Goal: Use online tool/utility: Utilize a website feature to perform a specific function

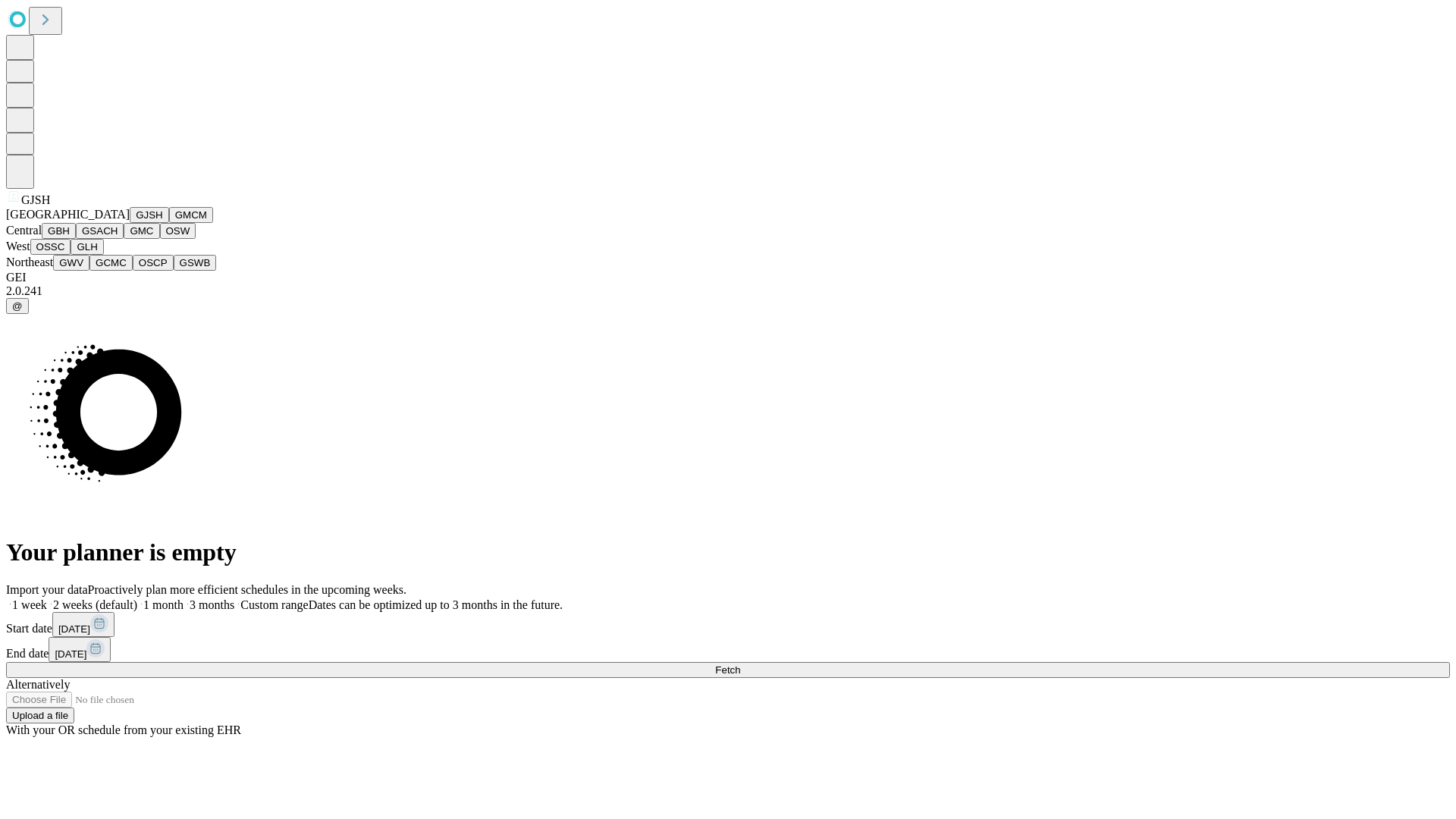
click at [130, 223] on button "GJSH" at bounding box center [149, 215] width 40 height 16
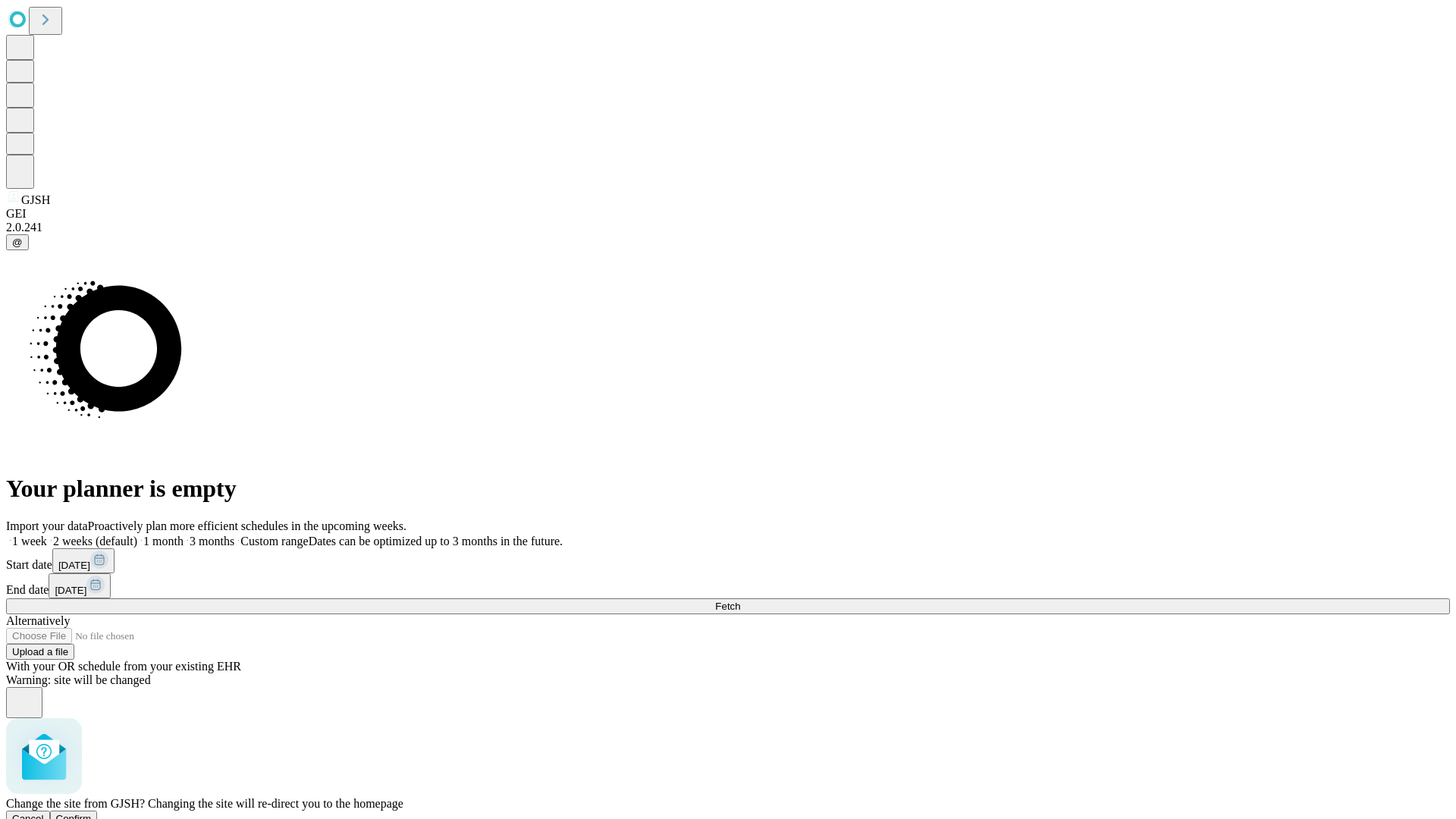
click at [92, 813] on span "Confirm" at bounding box center [74, 818] width 36 height 12
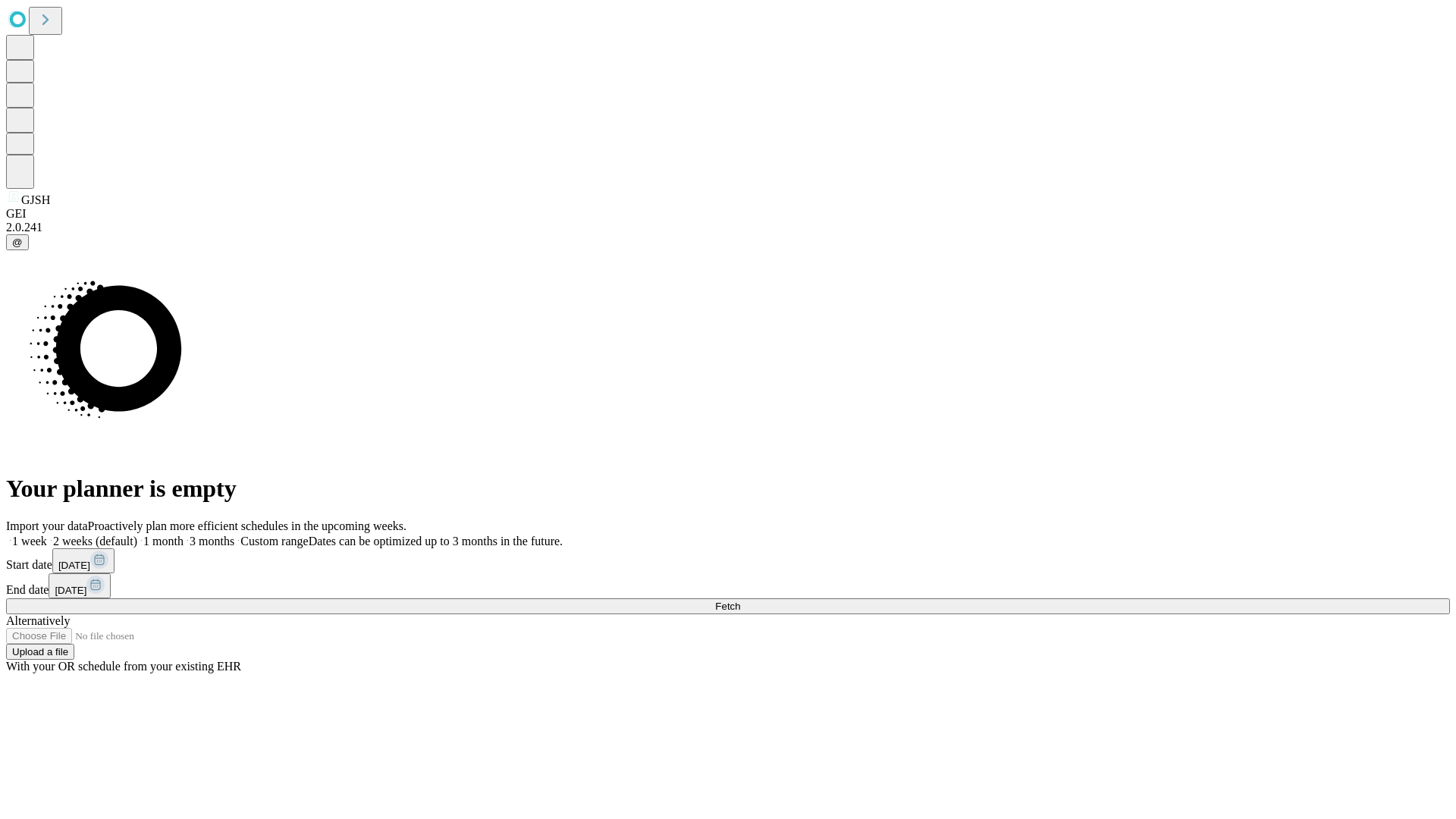
click at [183, 534] on label "1 month" at bounding box center [160, 540] width 46 height 13
click at [740, 601] on span "Fetch" at bounding box center [728, 606] width 25 height 12
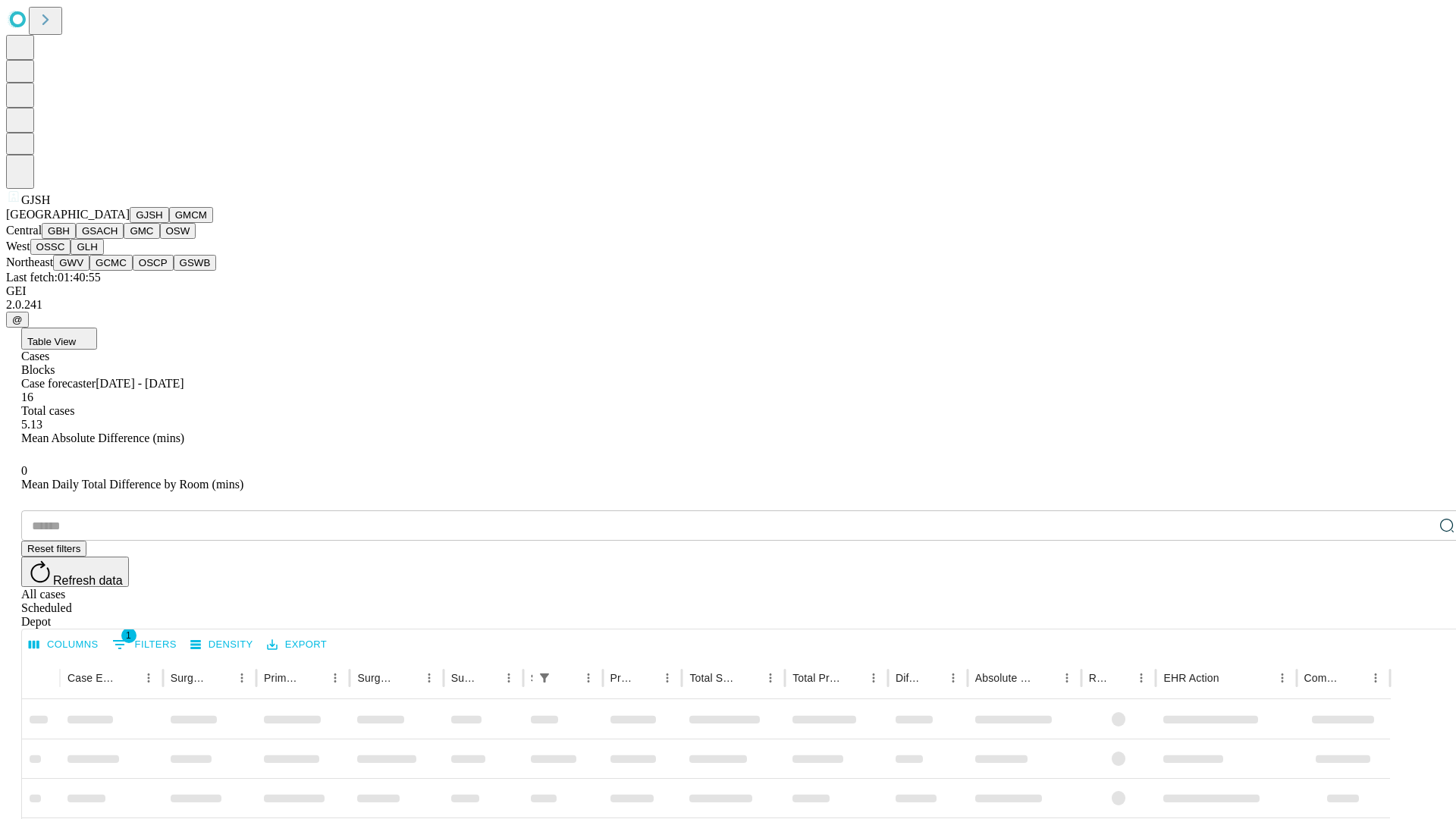
click at [169, 223] on button "GMCM" at bounding box center [191, 215] width 44 height 16
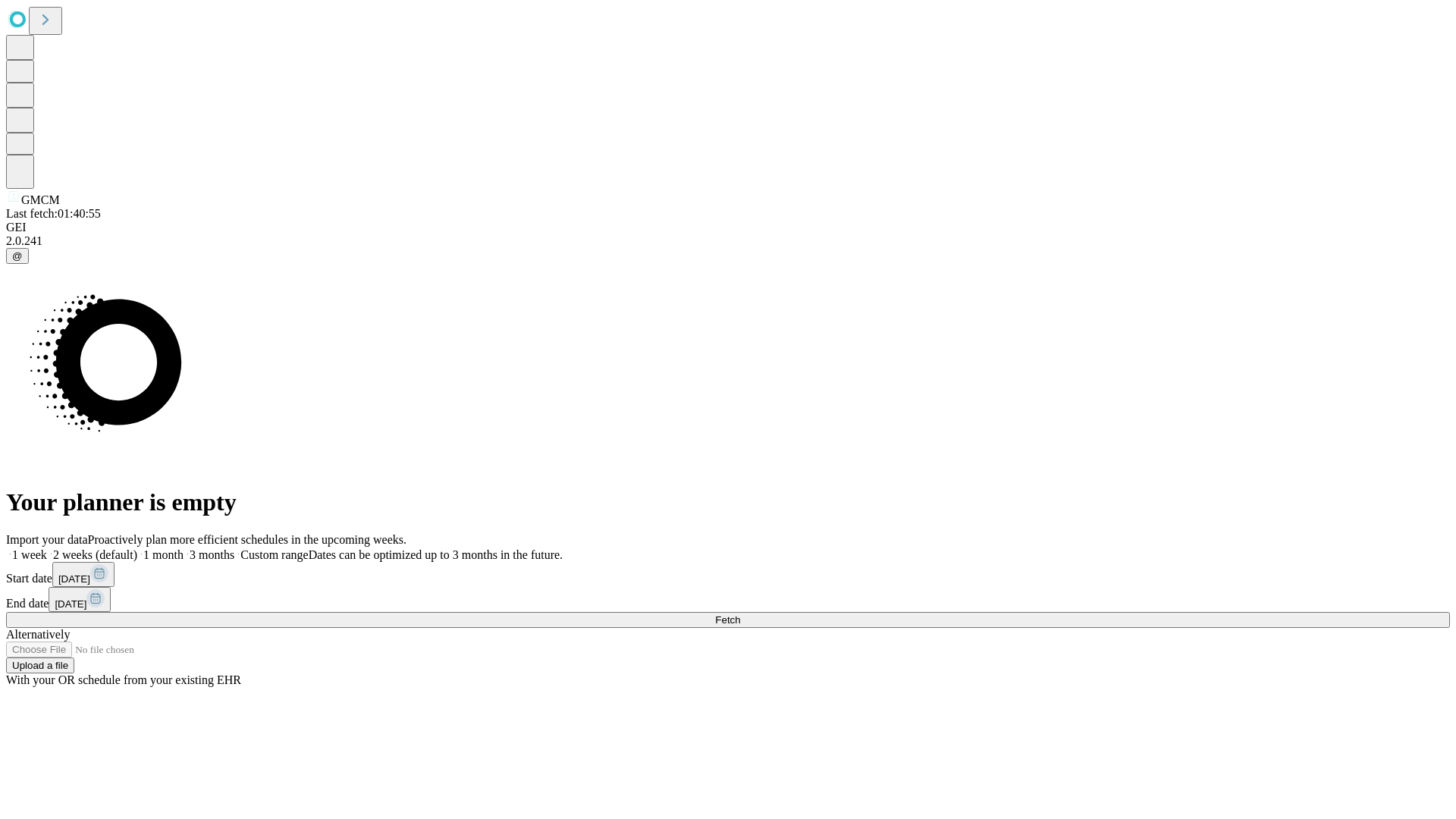
click at [183, 548] on label "1 month" at bounding box center [160, 555] width 46 height 13
click at [740, 614] on span "Fetch" at bounding box center [728, 619] width 25 height 12
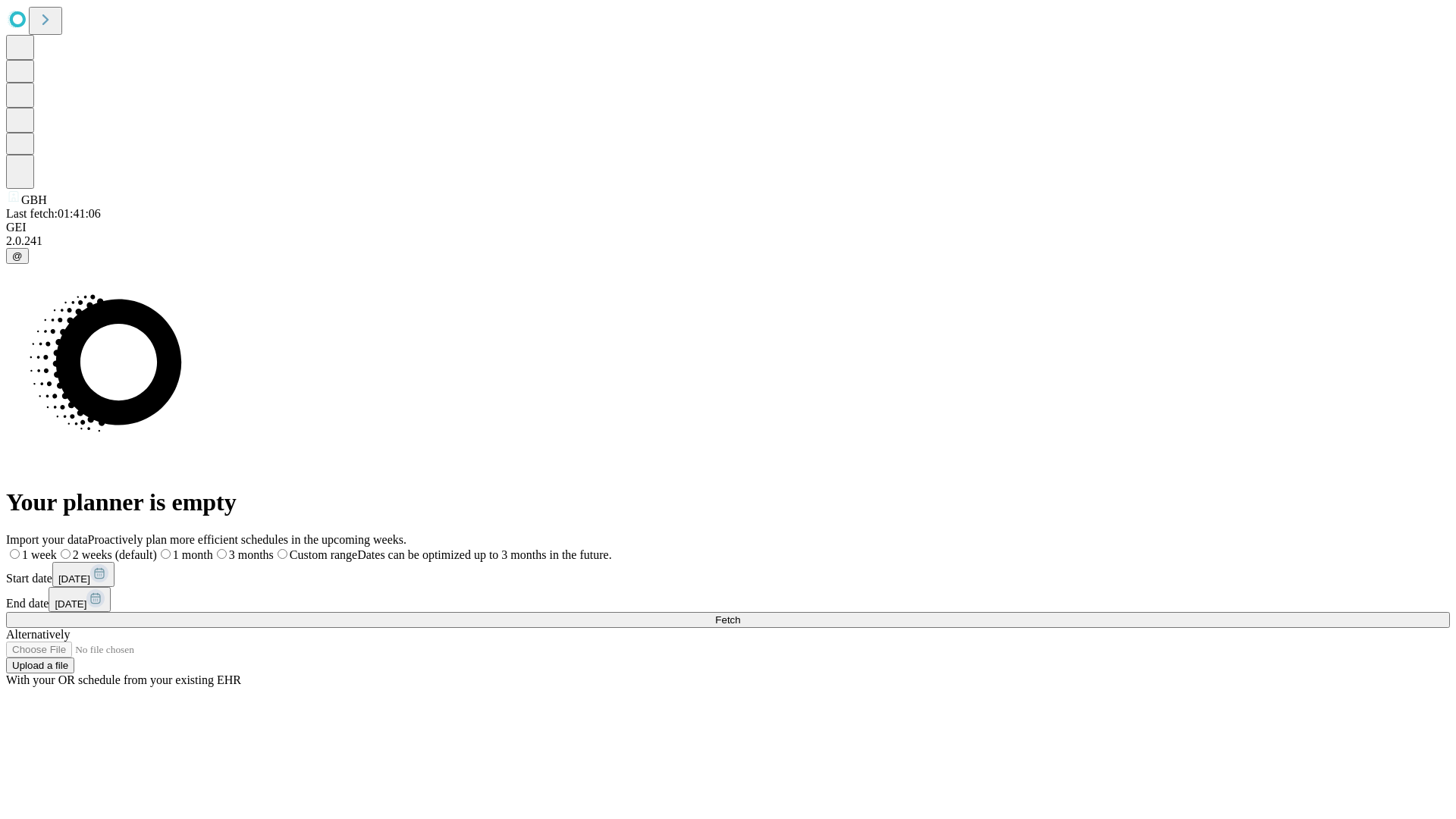
click at [213, 548] on label "1 month" at bounding box center [185, 555] width 56 height 13
click at [740, 614] on span "Fetch" at bounding box center [728, 619] width 25 height 12
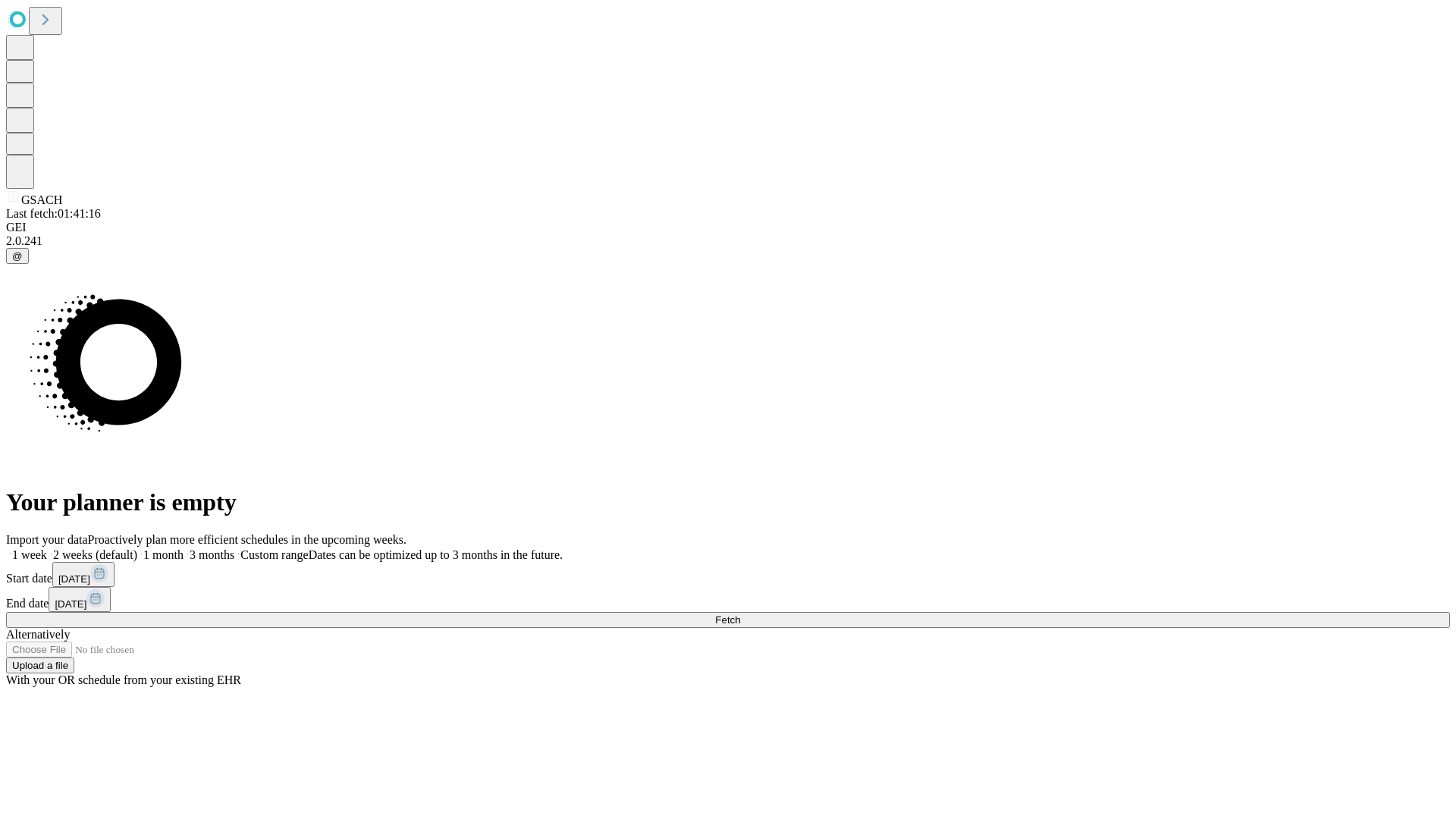
click at [183, 548] on label "1 month" at bounding box center [160, 555] width 46 height 13
click at [740, 614] on span "Fetch" at bounding box center [728, 619] width 25 height 12
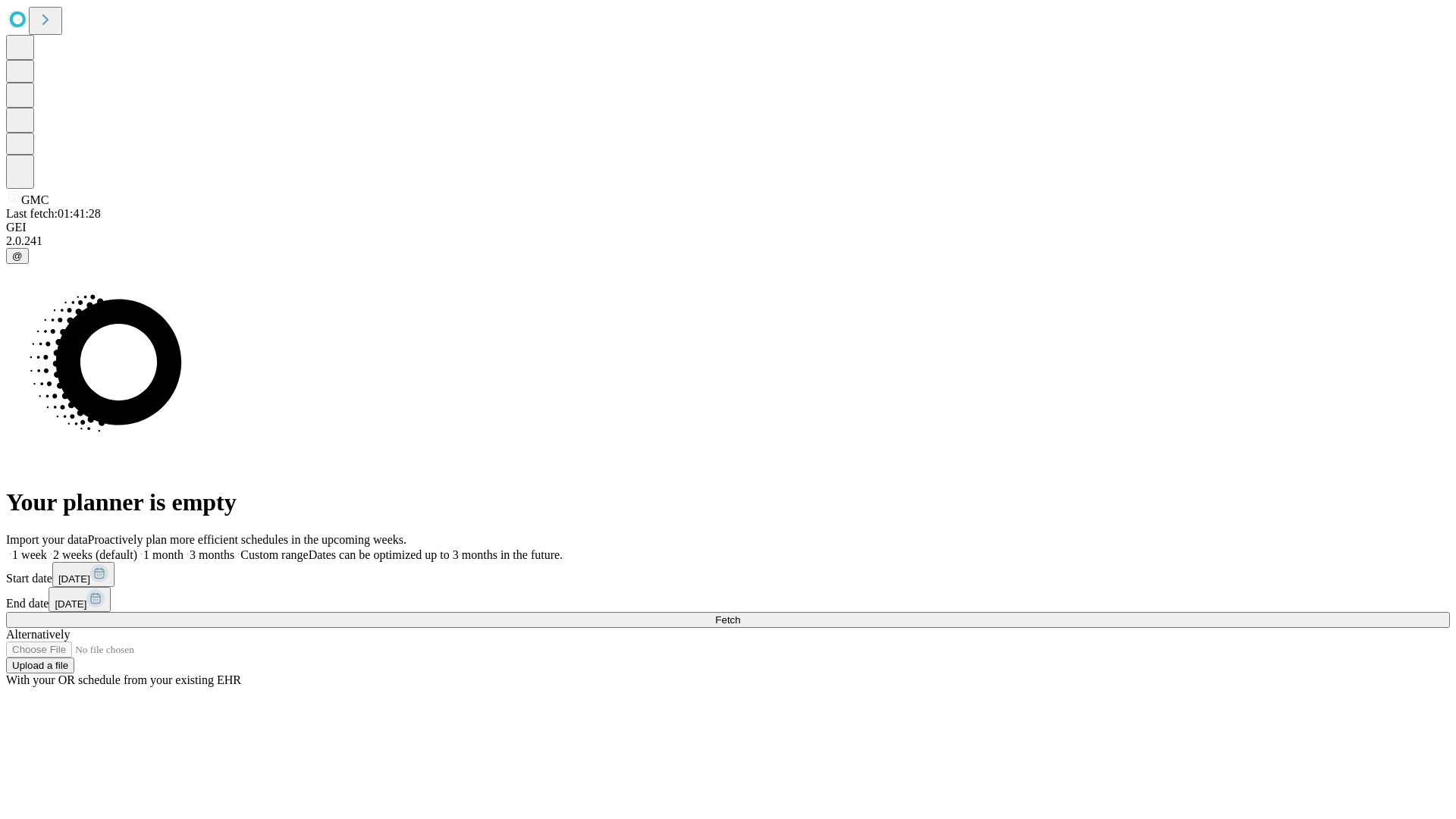
click at [740, 614] on span "Fetch" at bounding box center [728, 619] width 25 height 12
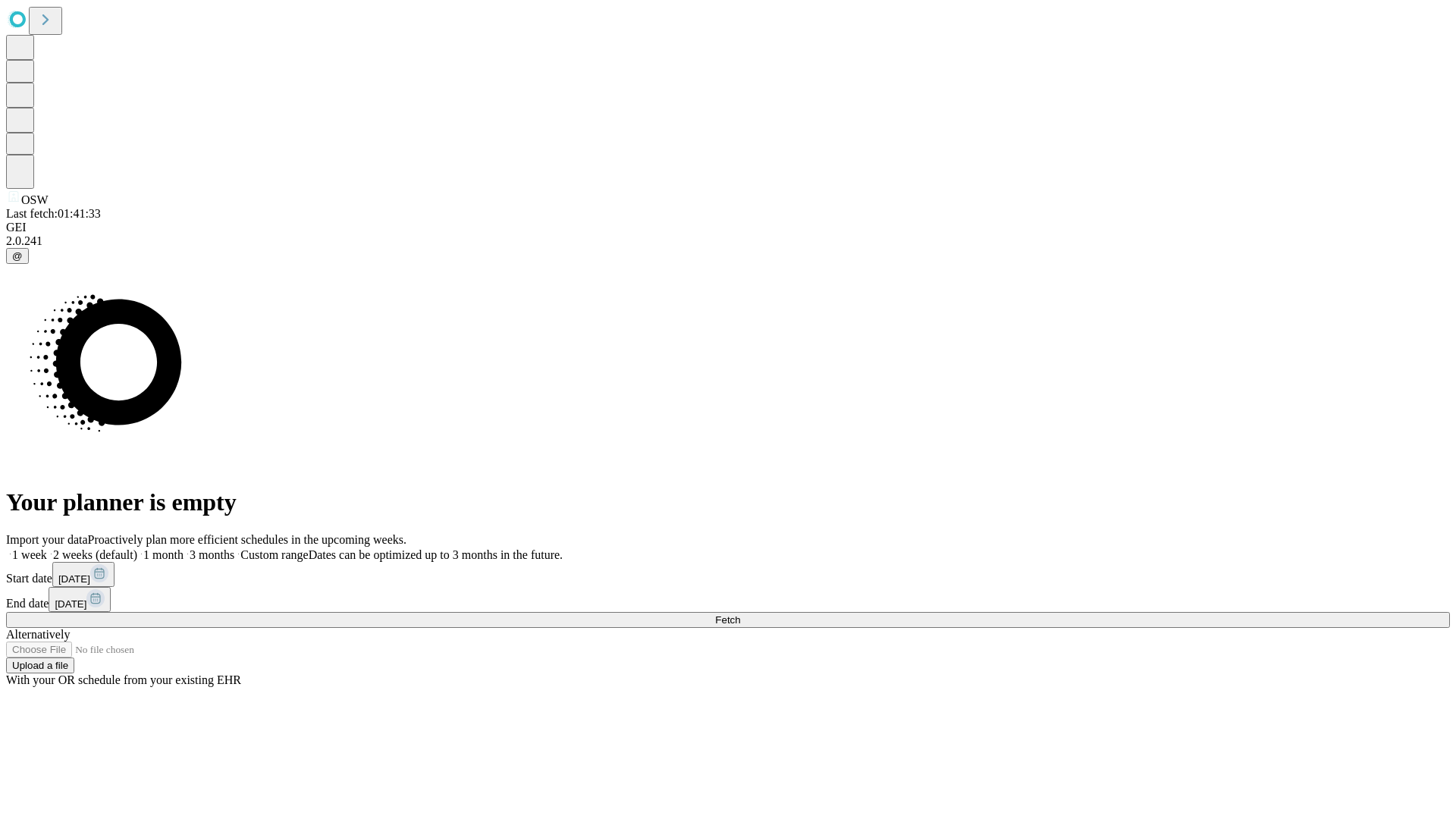
click at [183, 548] on label "1 month" at bounding box center [160, 555] width 46 height 13
click at [740, 614] on span "Fetch" at bounding box center [728, 619] width 25 height 12
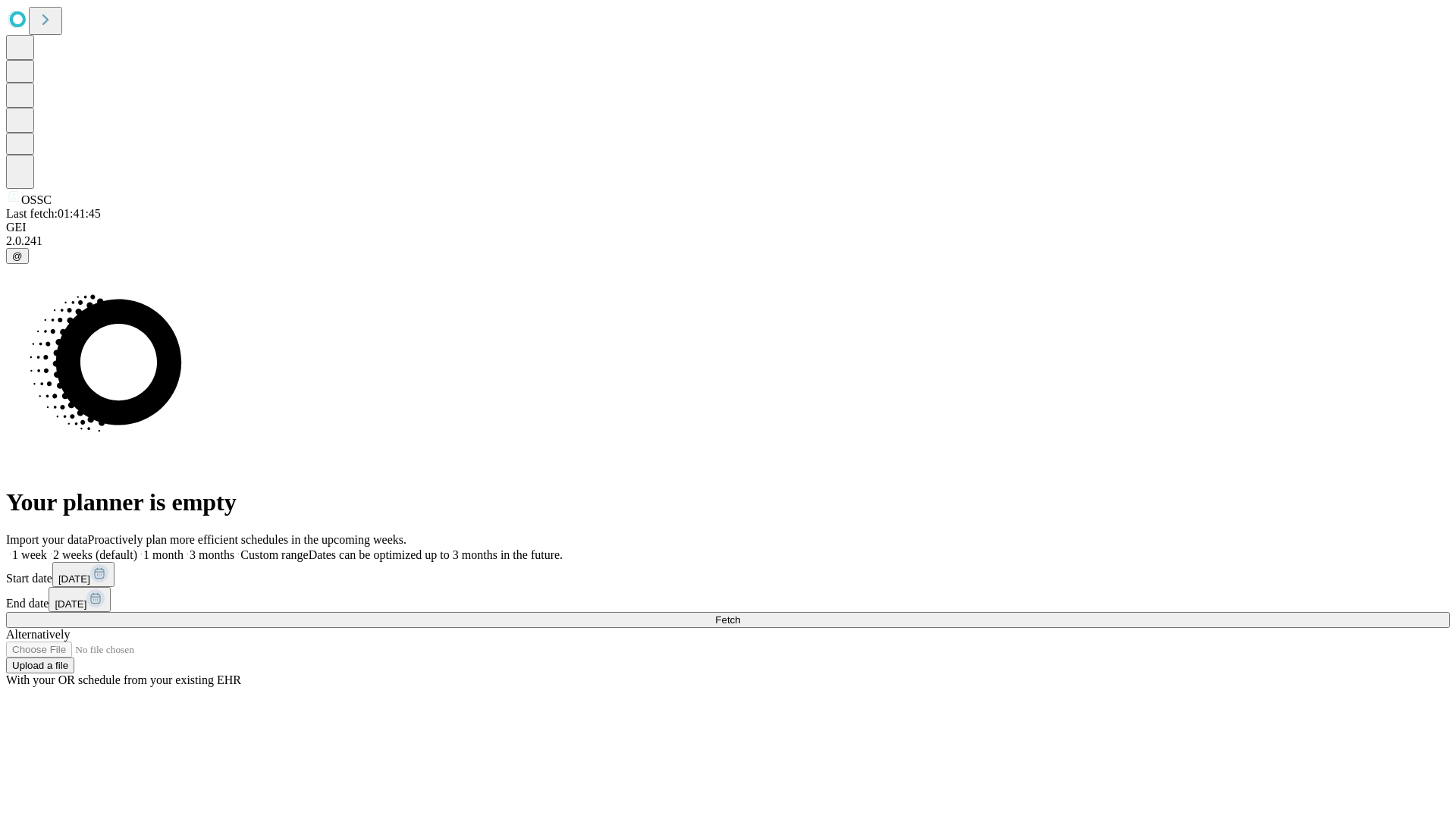
click at [183, 548] on label "1 month" at bounding box center [160, 555] width 46 height 13
click at [740, 614] on span "Fetch" at bounding box center [728, 619] width 25 height 12
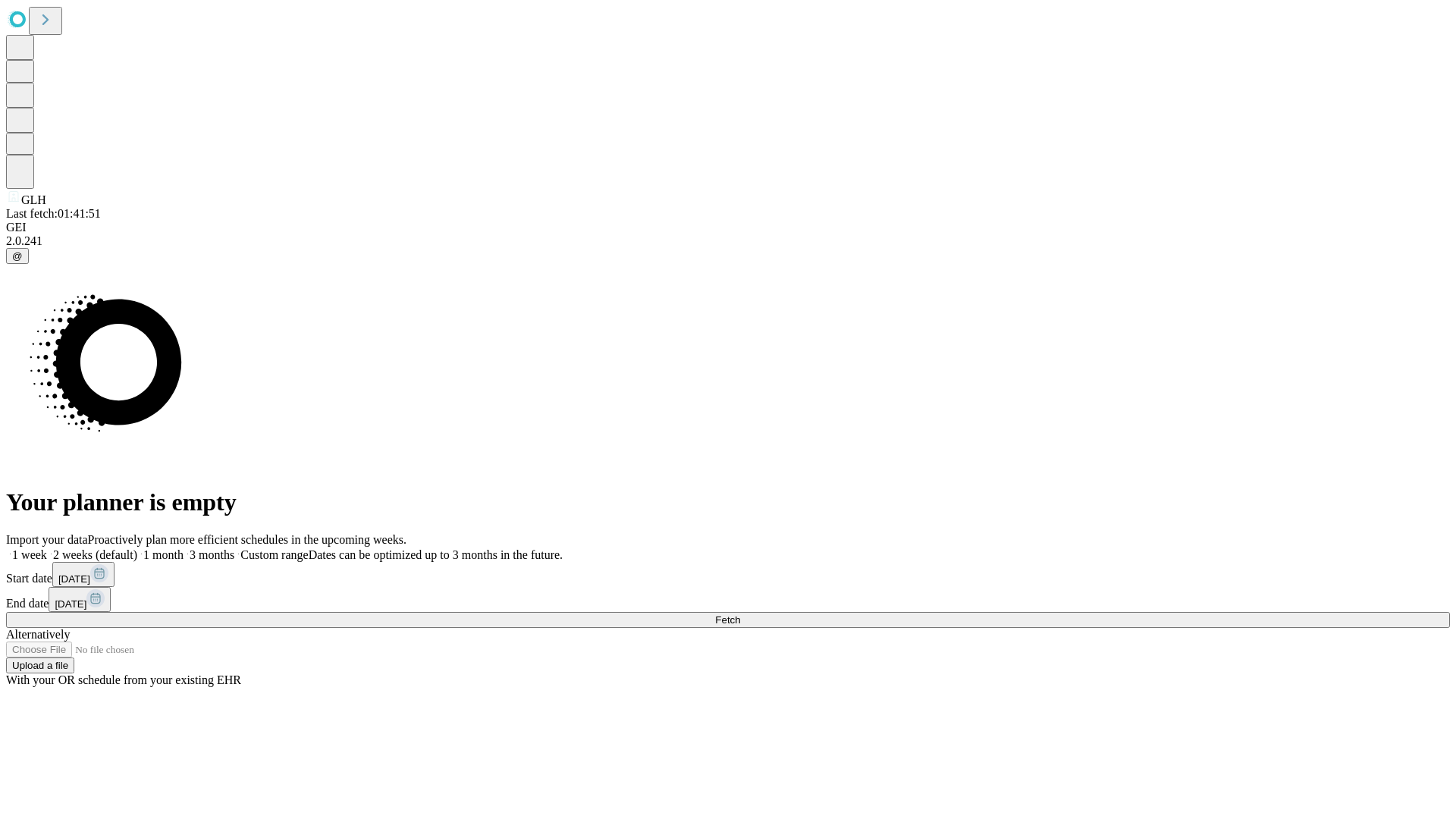
click at [183, 548] on label "1 month" at bounding box center [160, 555] width 46 height 13
click at [740, 614] on span "Fetch" at bounding box center [728, 619] width 25 height 12
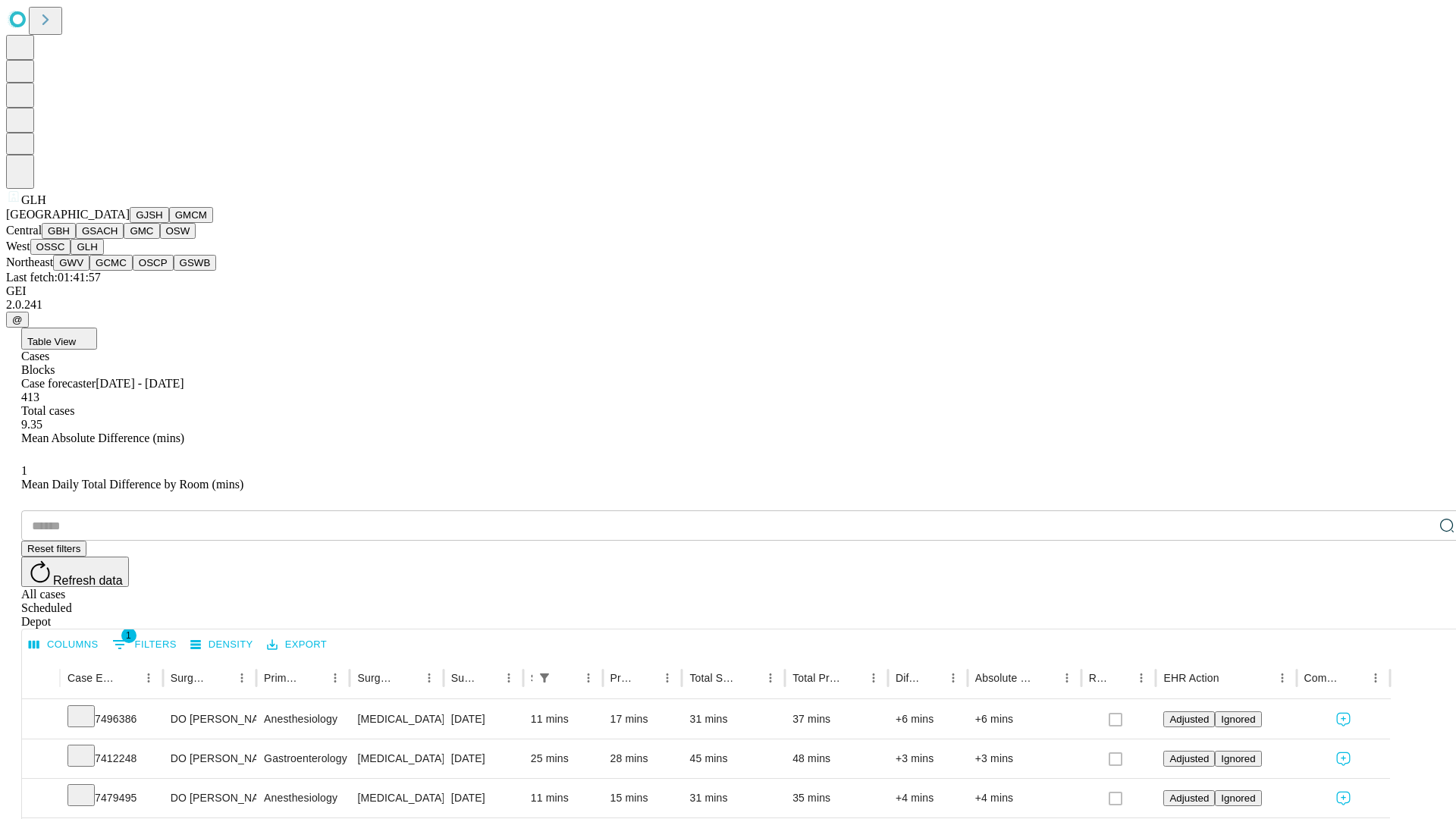
click at [89, 271] on button "GWV" at bounding box center [71, 263] width 36 height 16
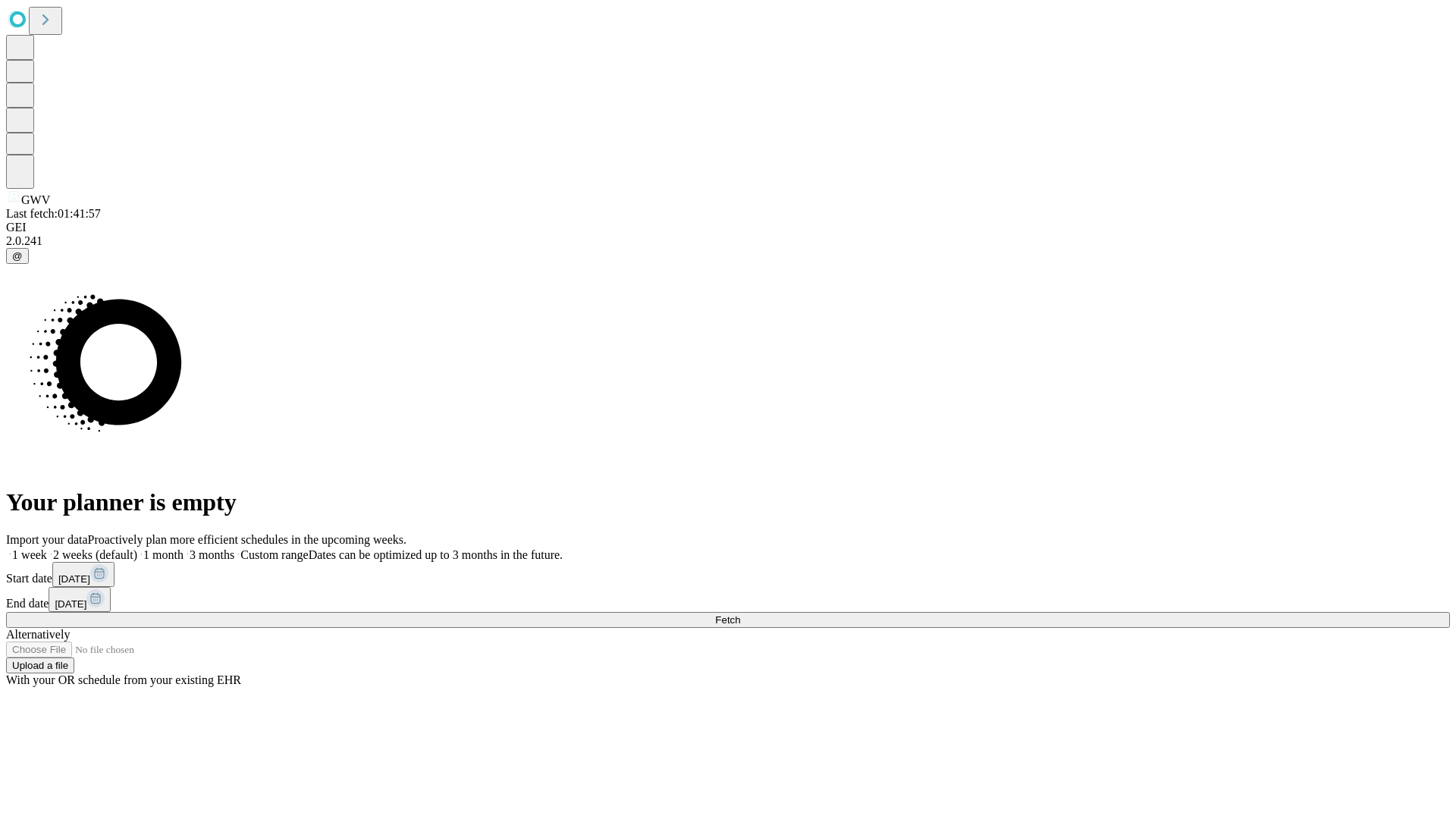
click at [183, 548] on label "1 month" at bounding box center [160, 555] width 46 height 13
click at [740, 614] on span "Fetch" at bounding box center [728, 619] width 25 height 12
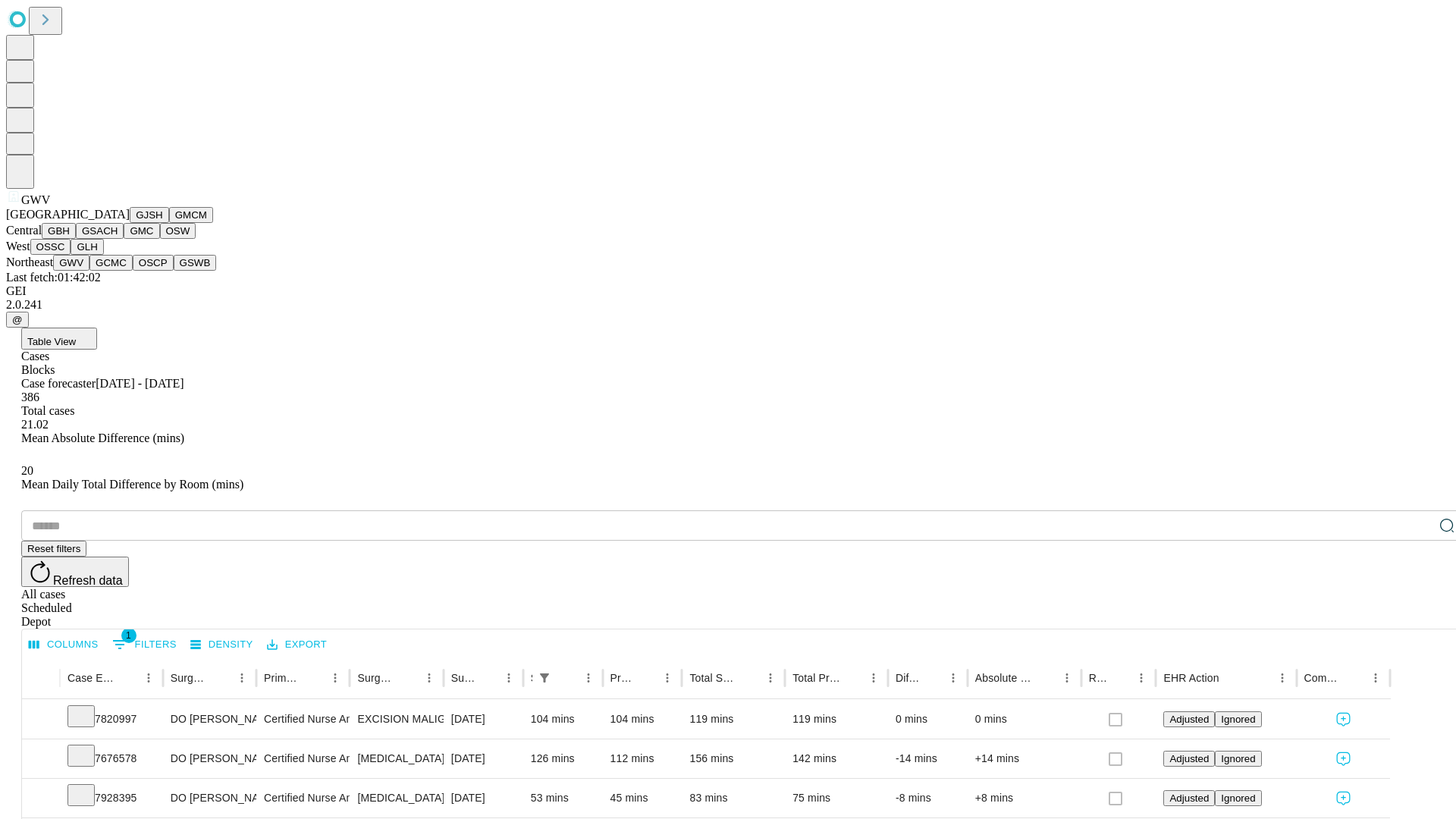
click at [118, 271] on button "GCMC" at bounding box center [111, 263] width 43 height 16
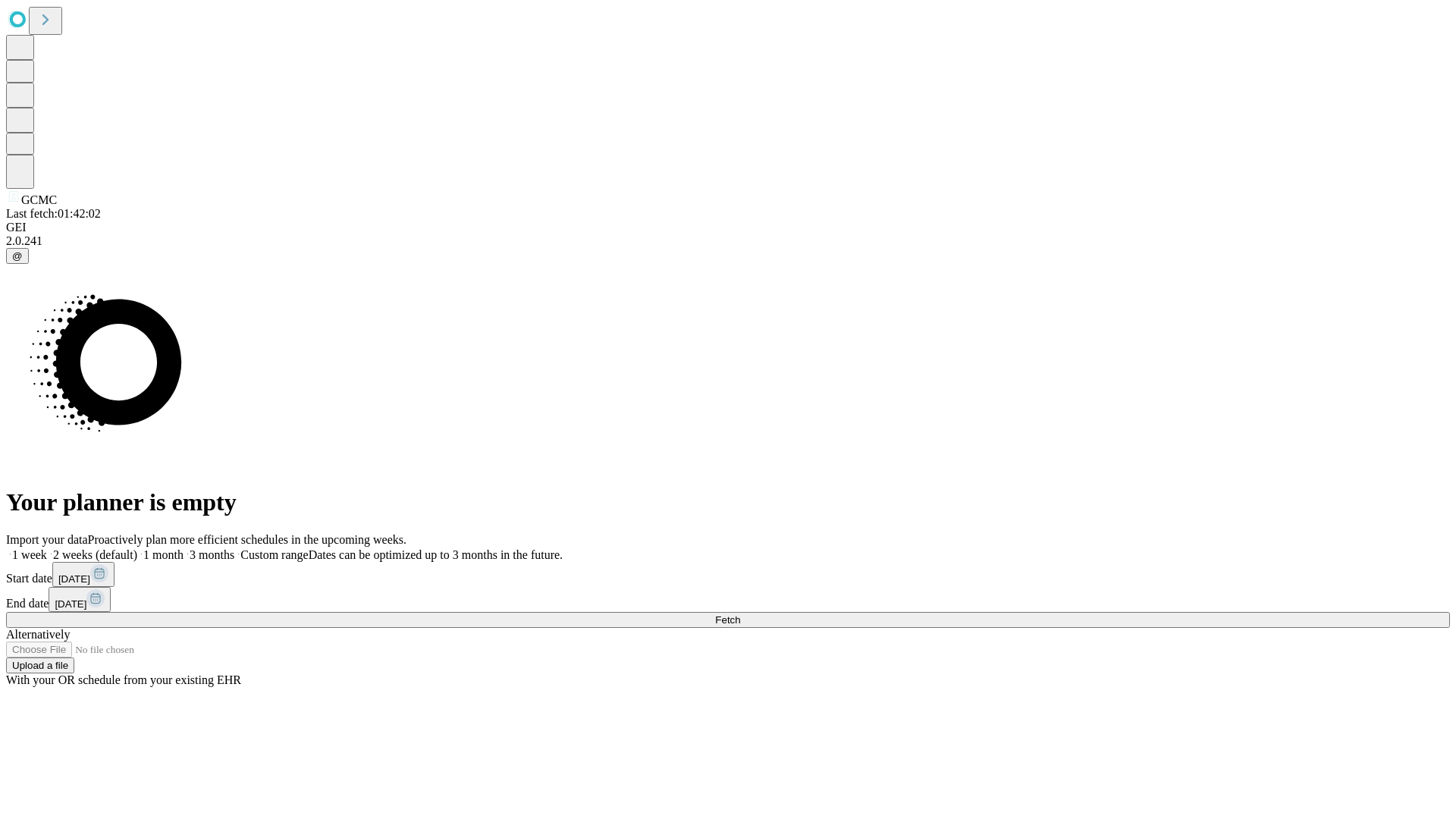
click at [183, 548] on label "1 month" at bounding box center [160, 555] width 46 height 13
click at [740, 614] on span "Fetch" at bounding box center [728, 619] width 25 height 12
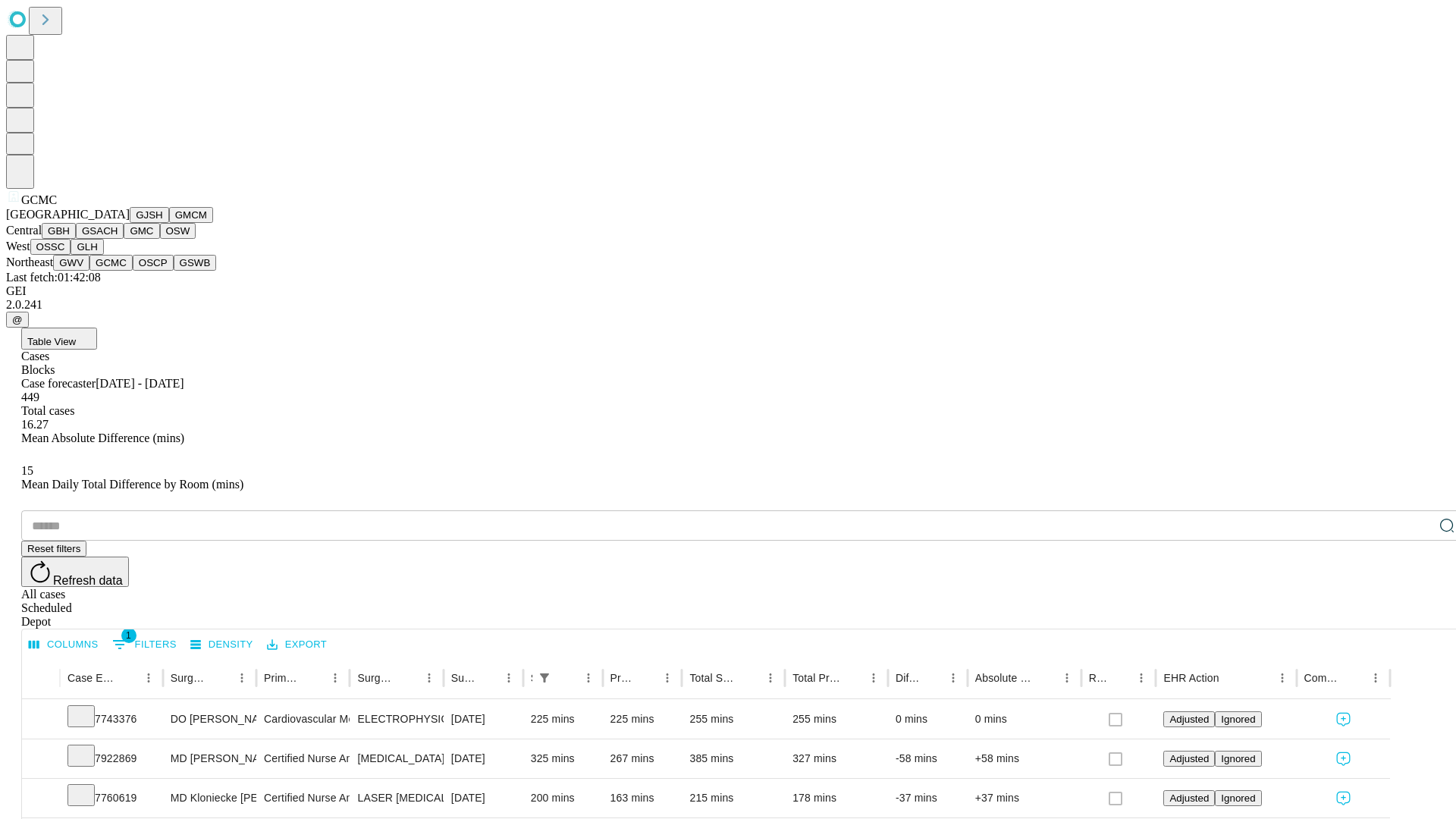
click at [133, 271] on button "OSCP" at bounding box center [154, 263] width 41 height 16
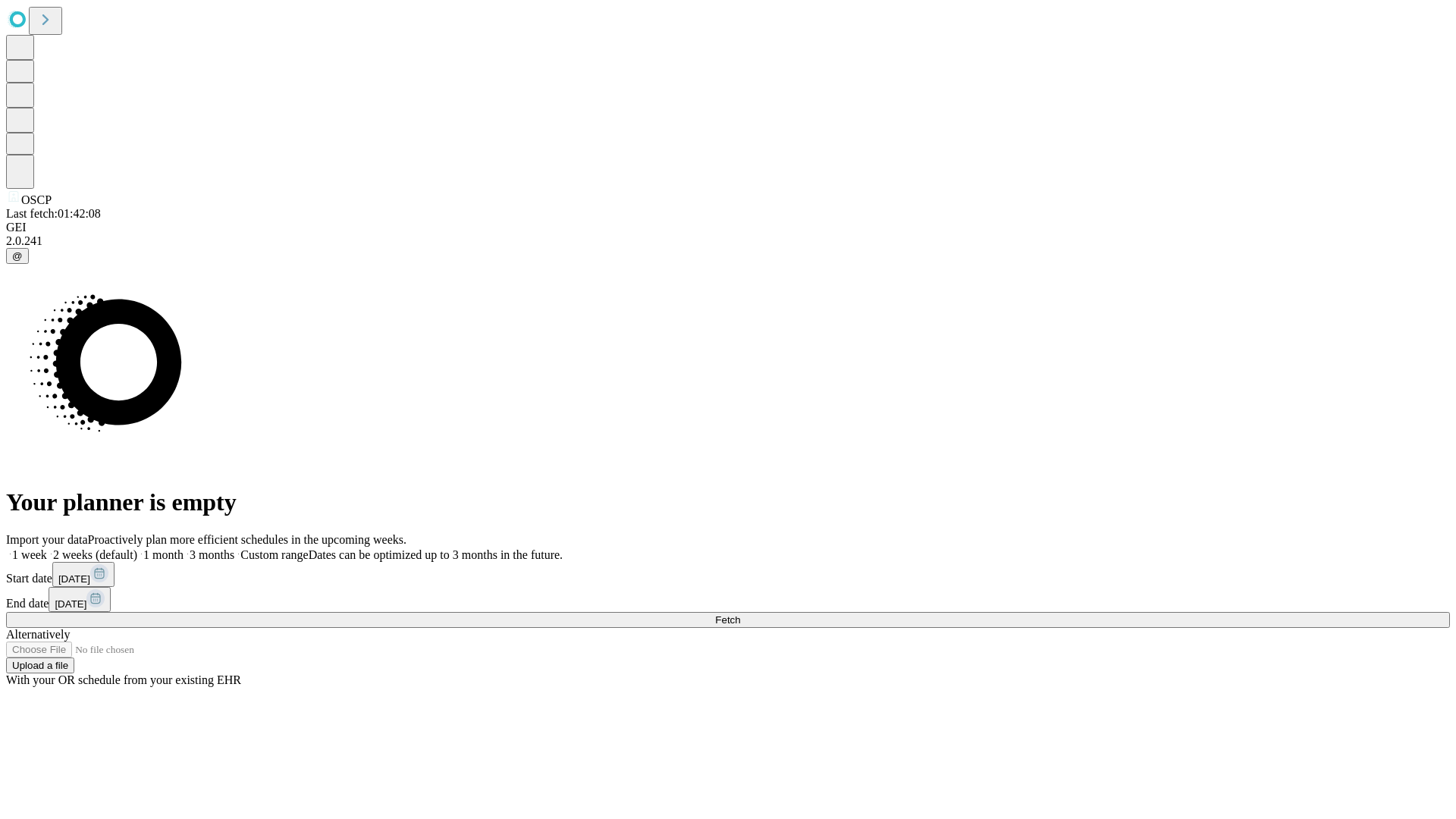
click at [183, 548] on label "1 month" at bounding box center [160, 555] width 46 height 13
click at [740, 614] on span "Fetch" at bounding box center [728, 619] width 25 height 12
